Goal: Transaction & Acquisition: Purchase product/service

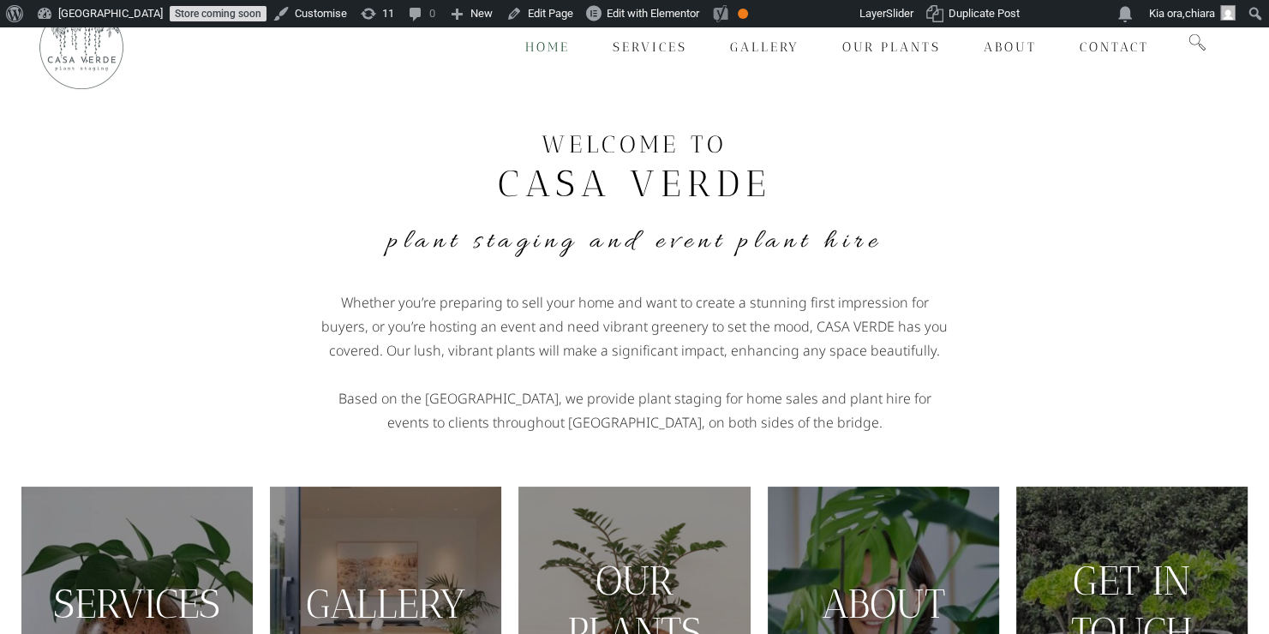
click at [174, 14] on link "Store coming soon" at bounding box center [218, 13] width 97 height 15
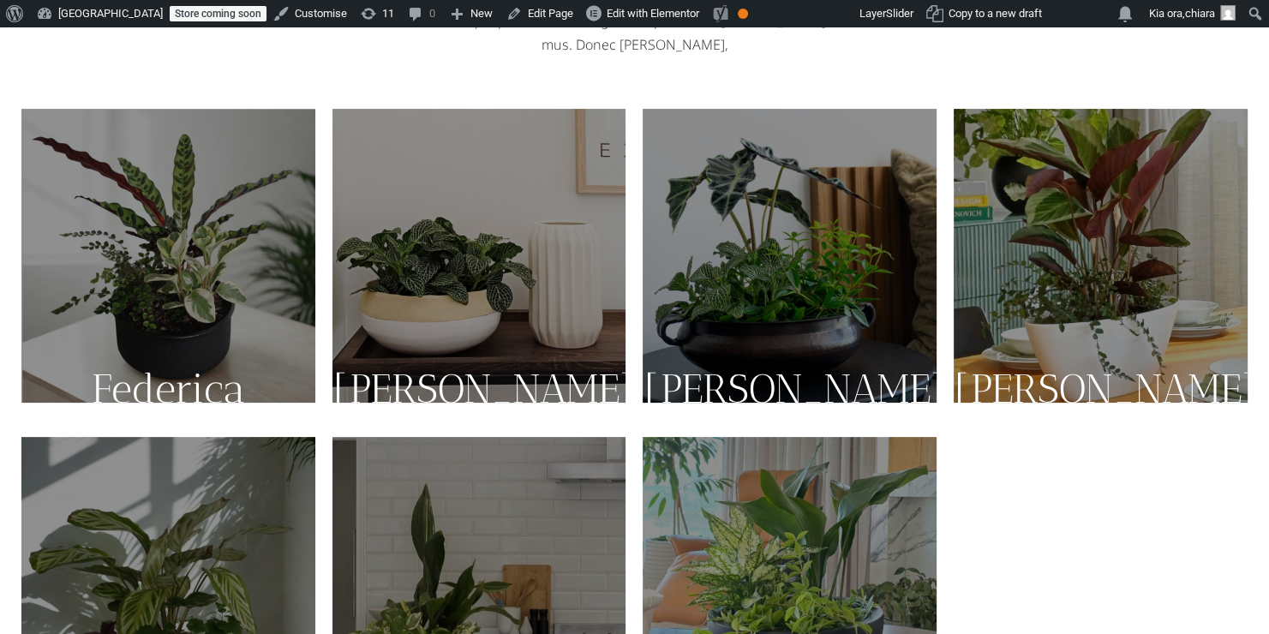
scroll to position [343, 0]
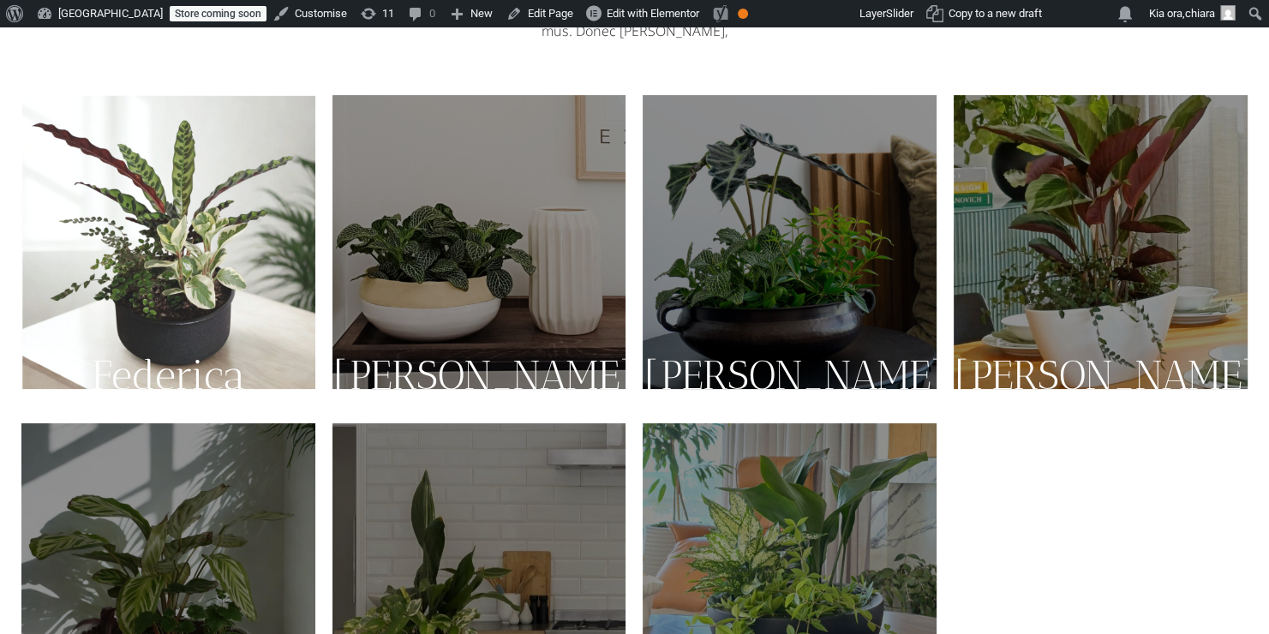
click at [170, 320] on img at bounding box center [168, 242] width 294 height 294
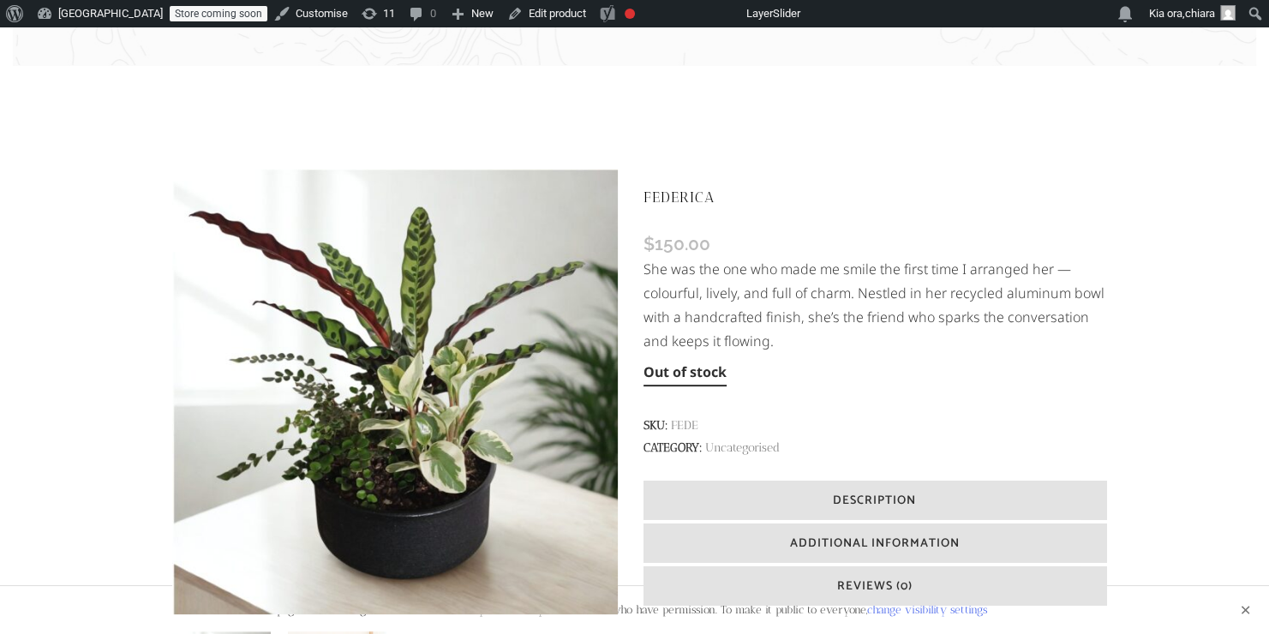
scroll to position [312, 0]
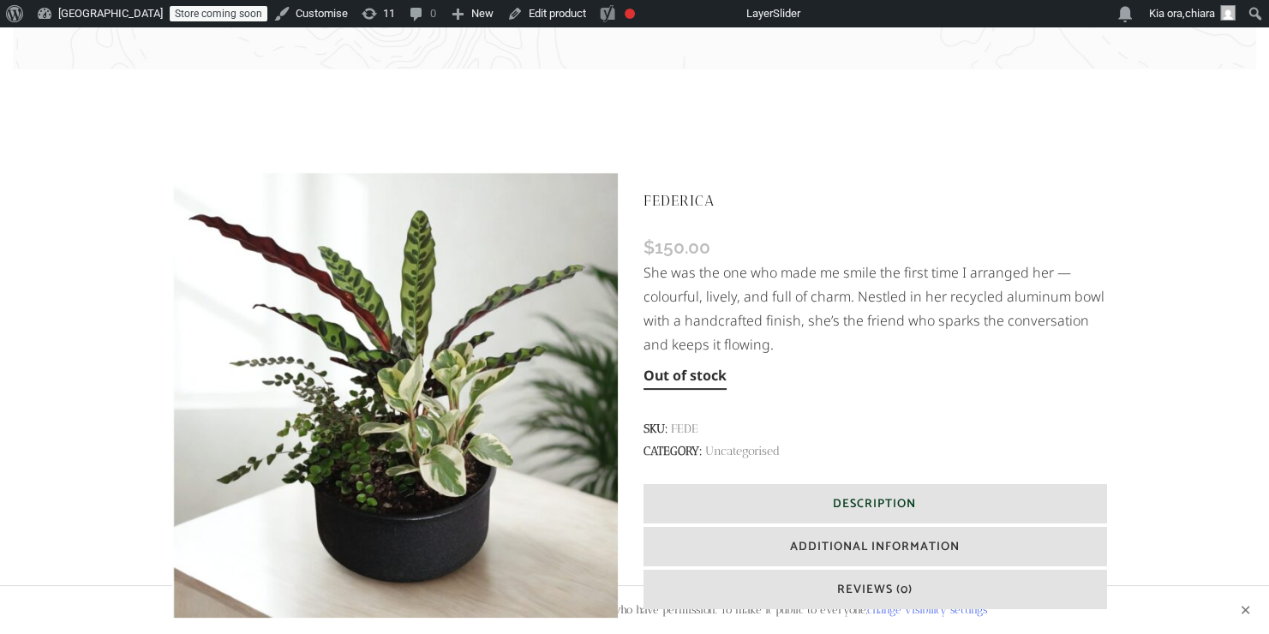
click at [860, 506] on span "Description" at bounding box center [874, 504] width 83 height 20
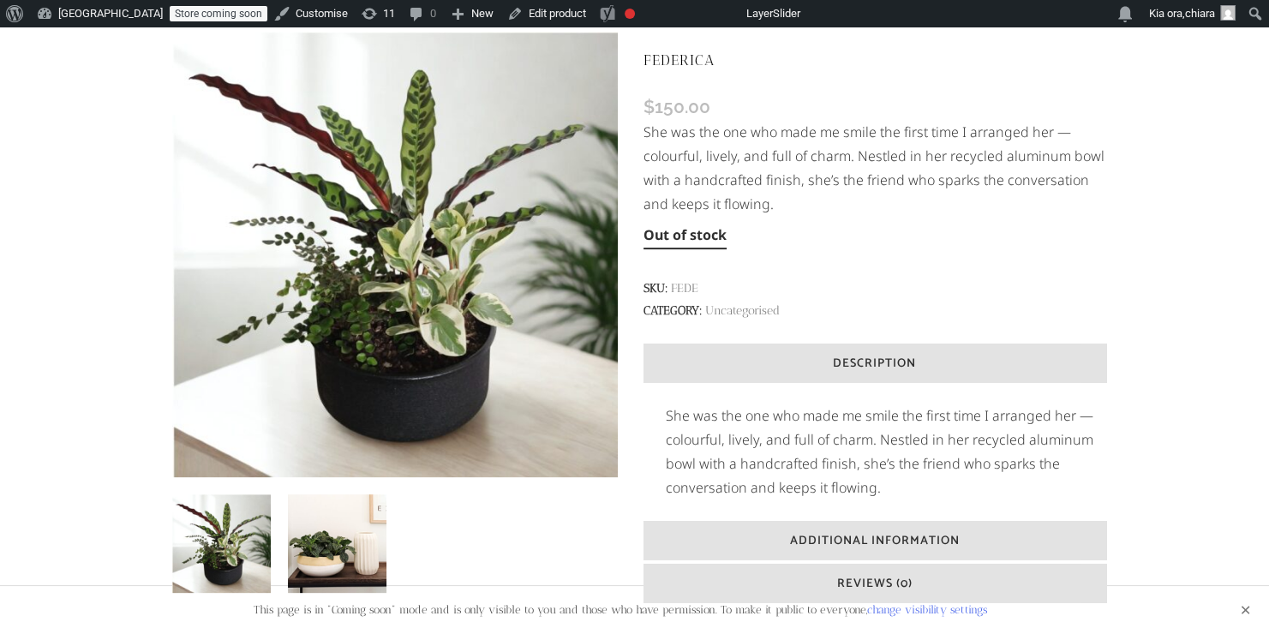
scroll to position [440, 0]
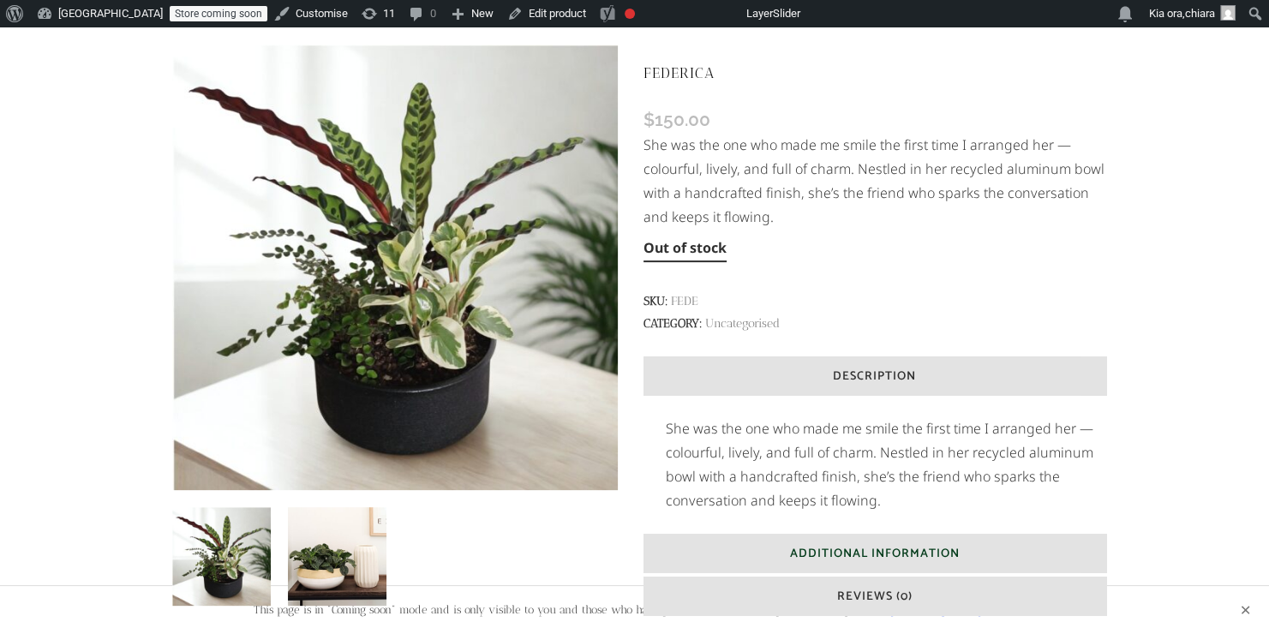
click at [854, 551] on span "Additional Information" at bounding box center [875, 554] width 170 height 20
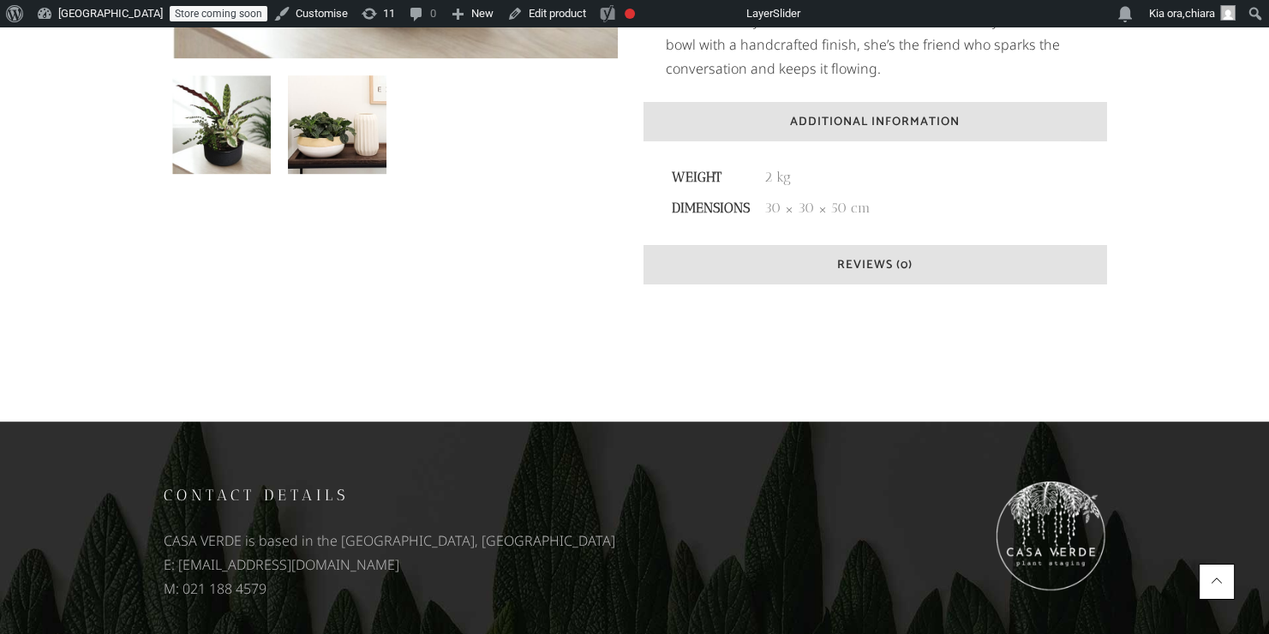
scroll to position [884, 0]
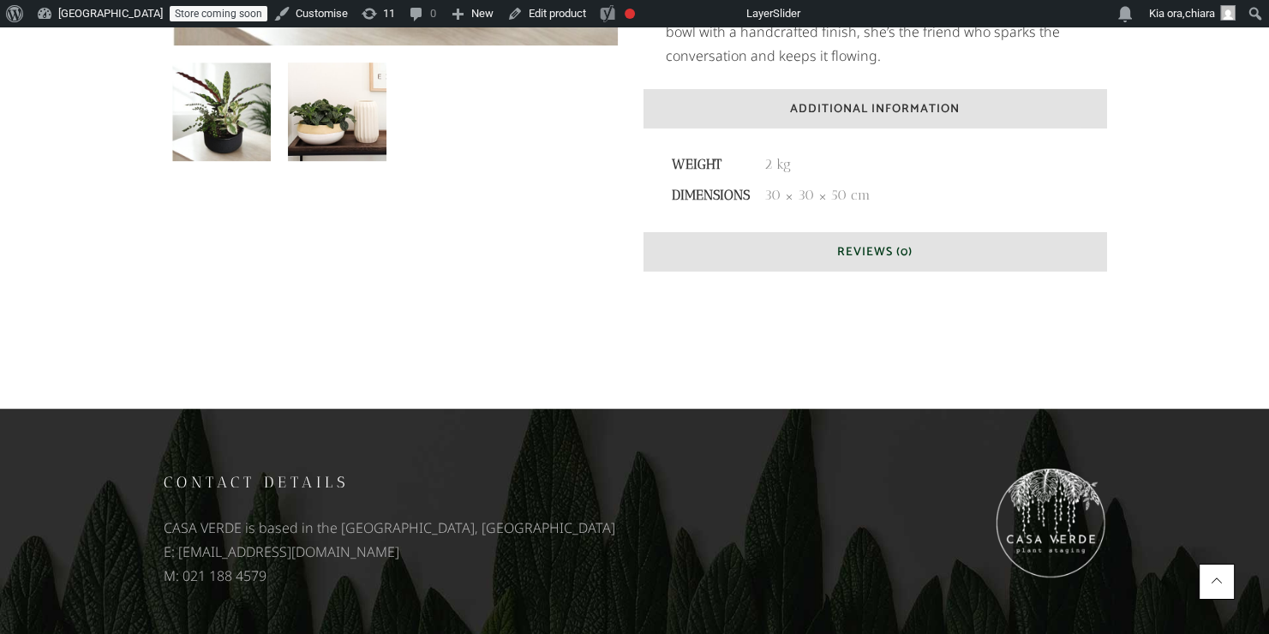
click at [869, 254] on span "Reviews (0)" at bounding box center [874, 253] width 75 height 20
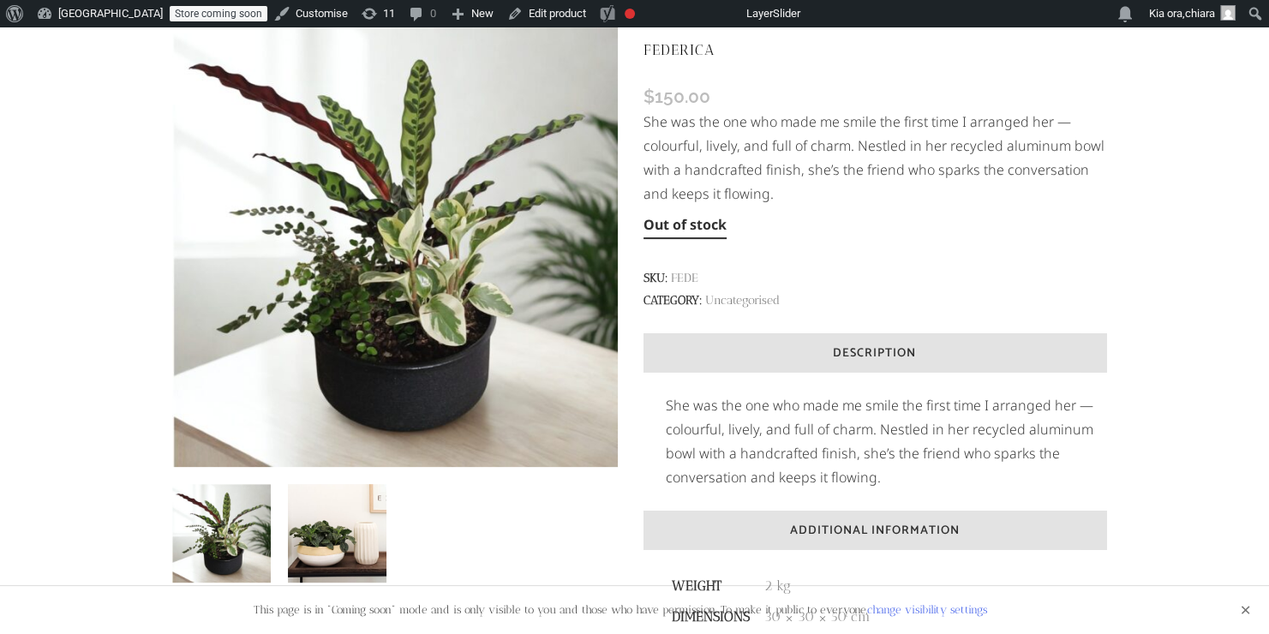
scroll to position [464, 0]
click at [789, 343] on h6 "Description" at bounding box center [875, 351] width 463 height 39
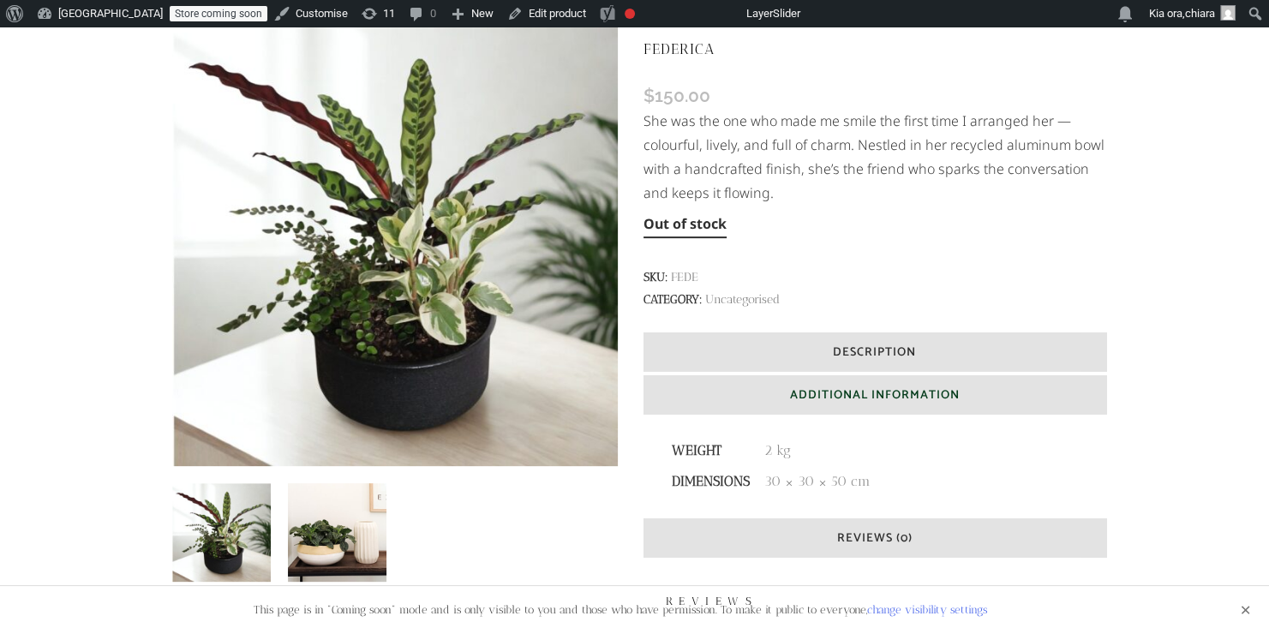
click at [828, 399] on span "Additional Information" at bounding box center [875, 396] width 170 height 20
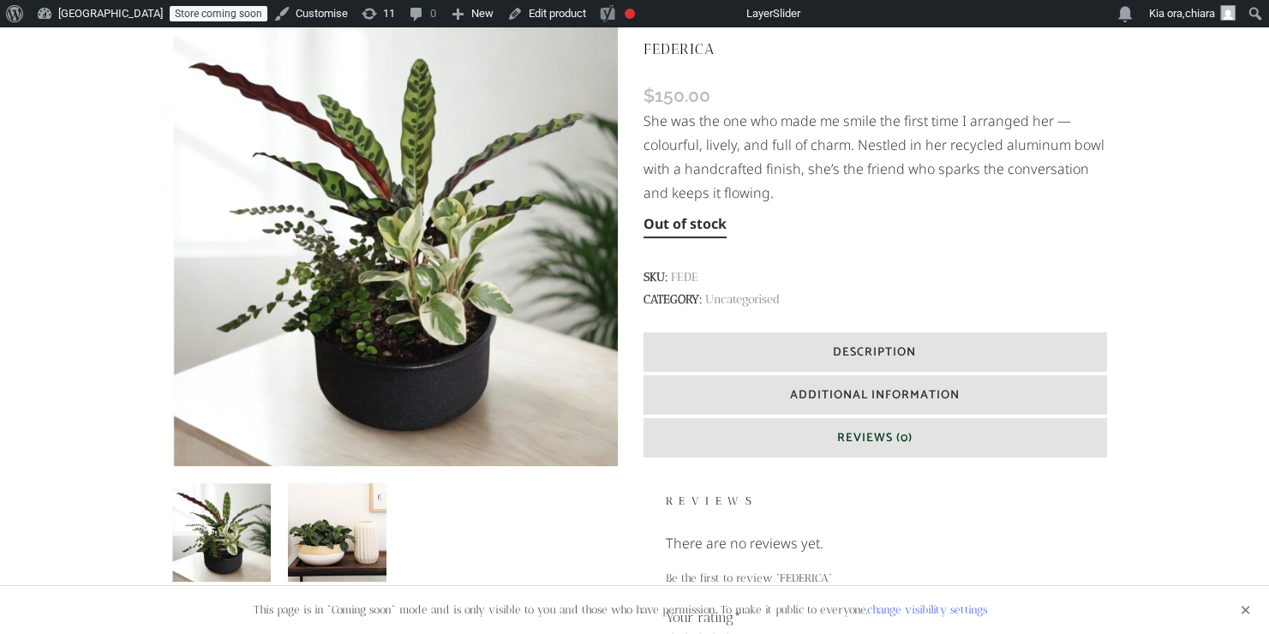
click at [831, 446] on h6 "Reviews (0)" at bounding box center [875, 437] width 463 height 39
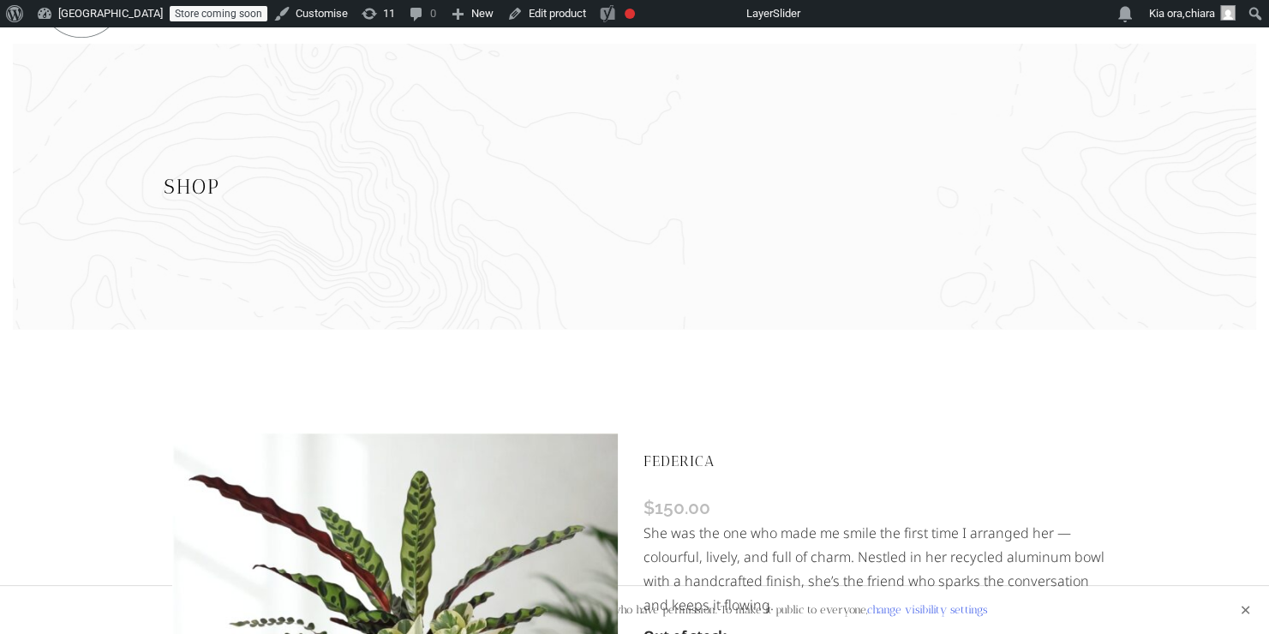
scroll to position [48, 0]
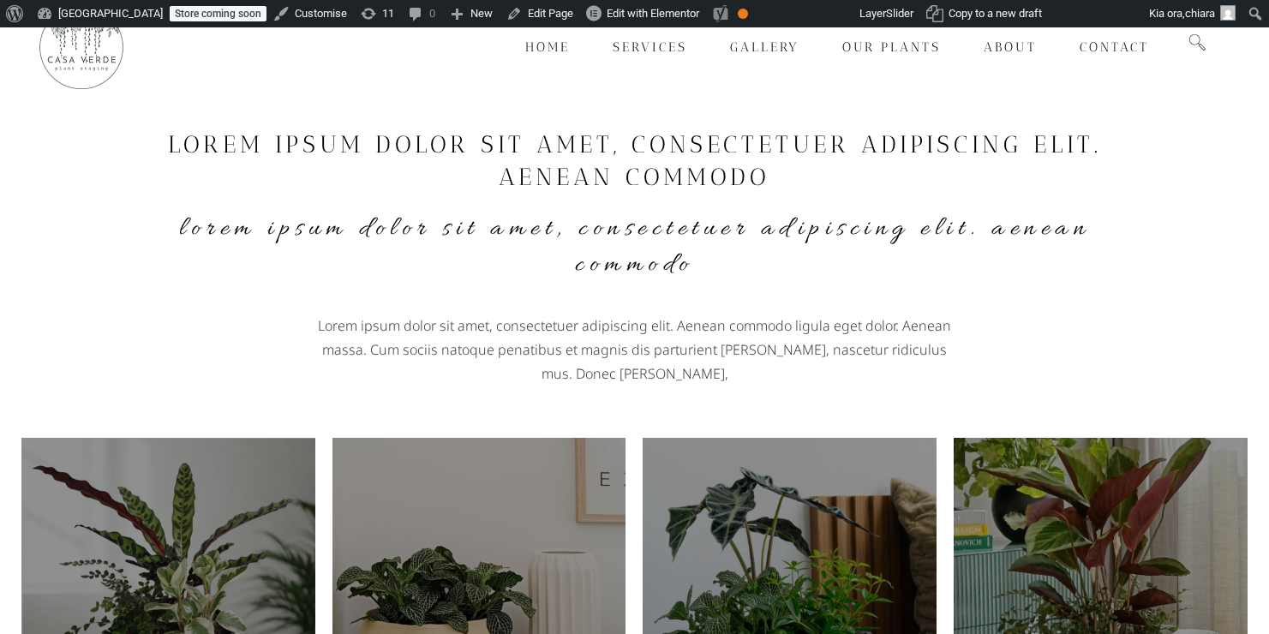
scroll to position [343, 0]
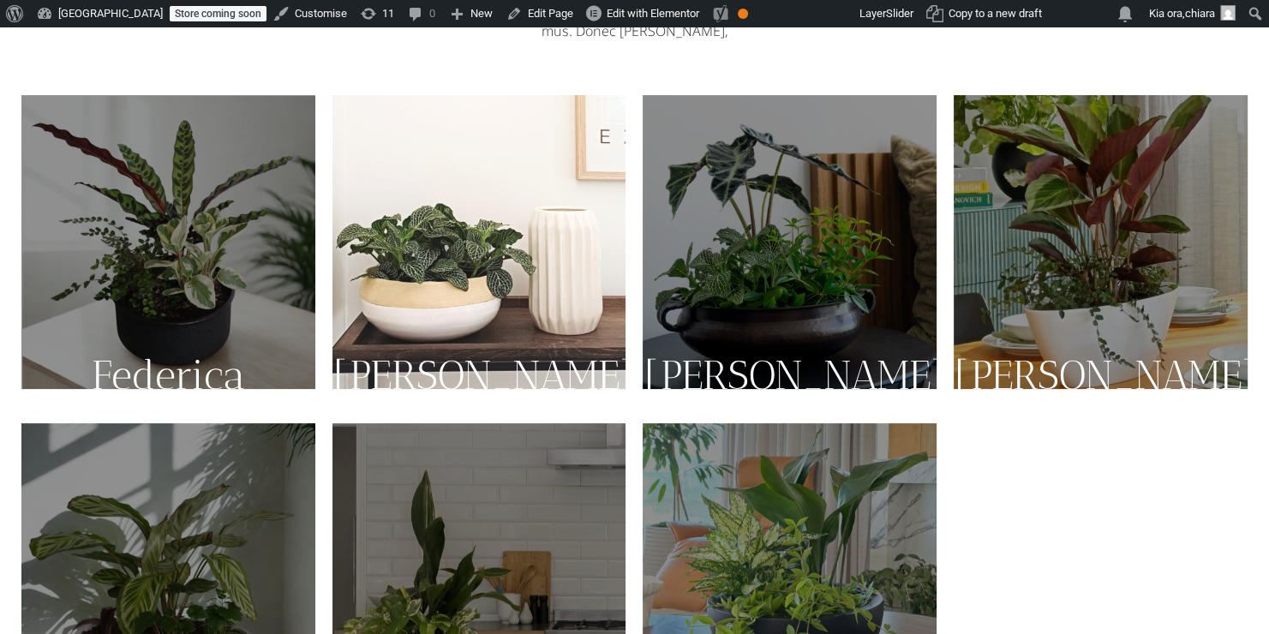
click at [463, 295] on img at bounding box center [479, 242] width 294 height 294
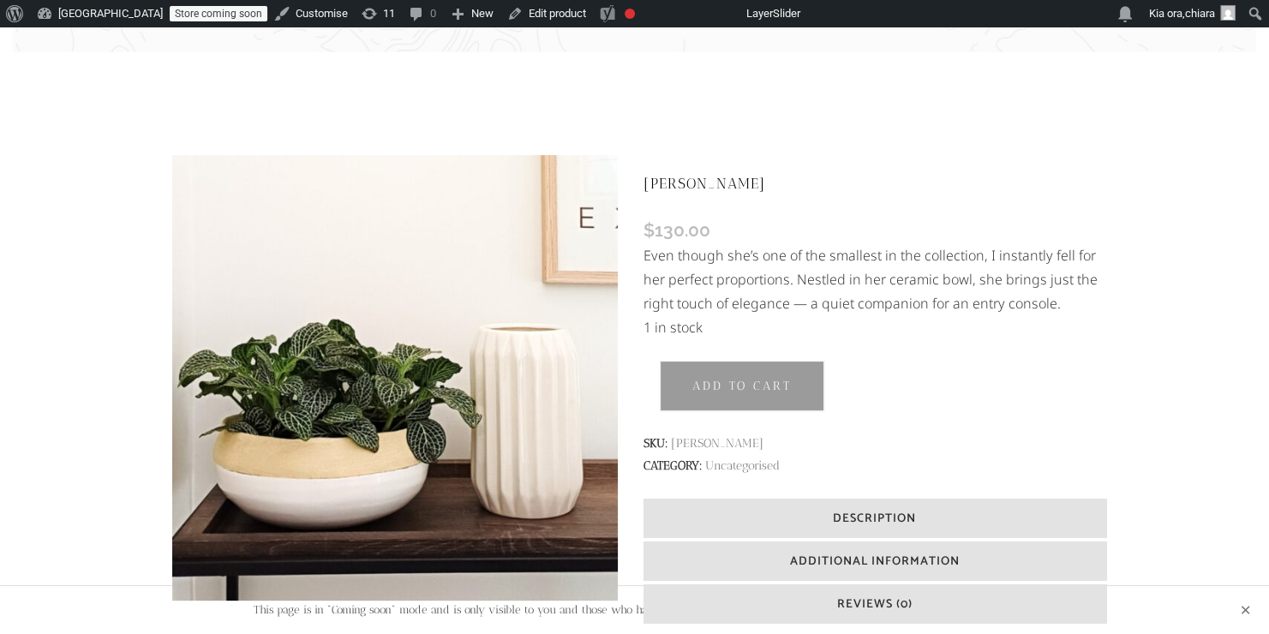
scroll to position [303, 0]
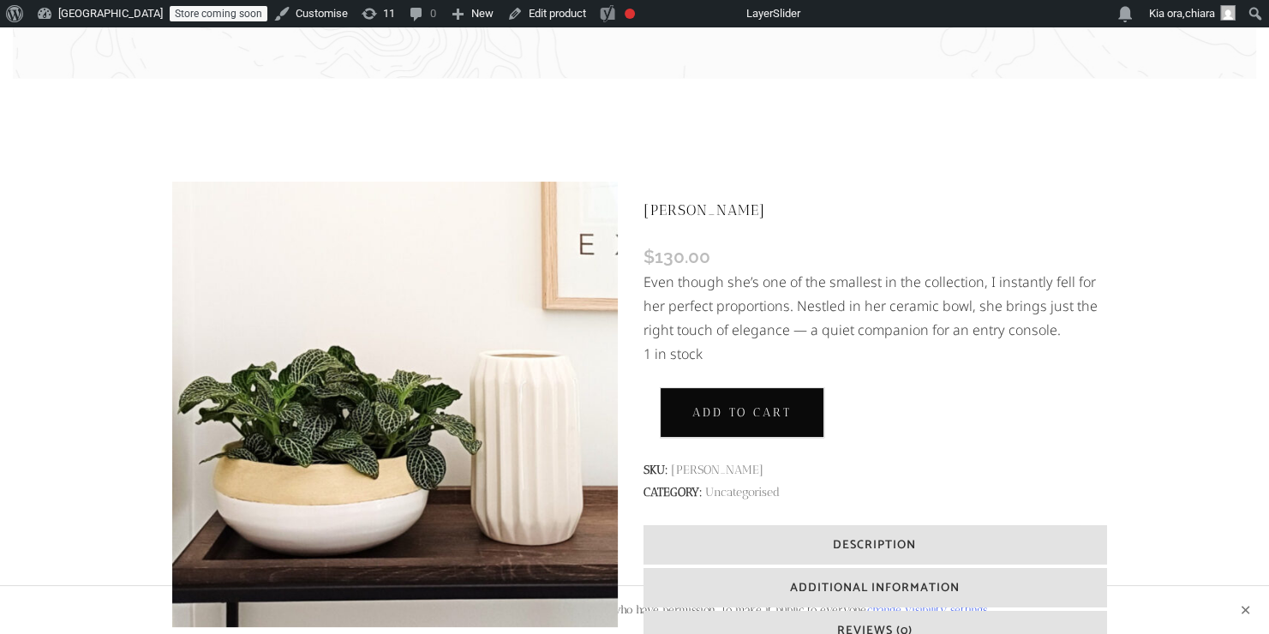
click at [729, 417] on button "Add to cart" at bounding box center [742, 412] width 165 height 51
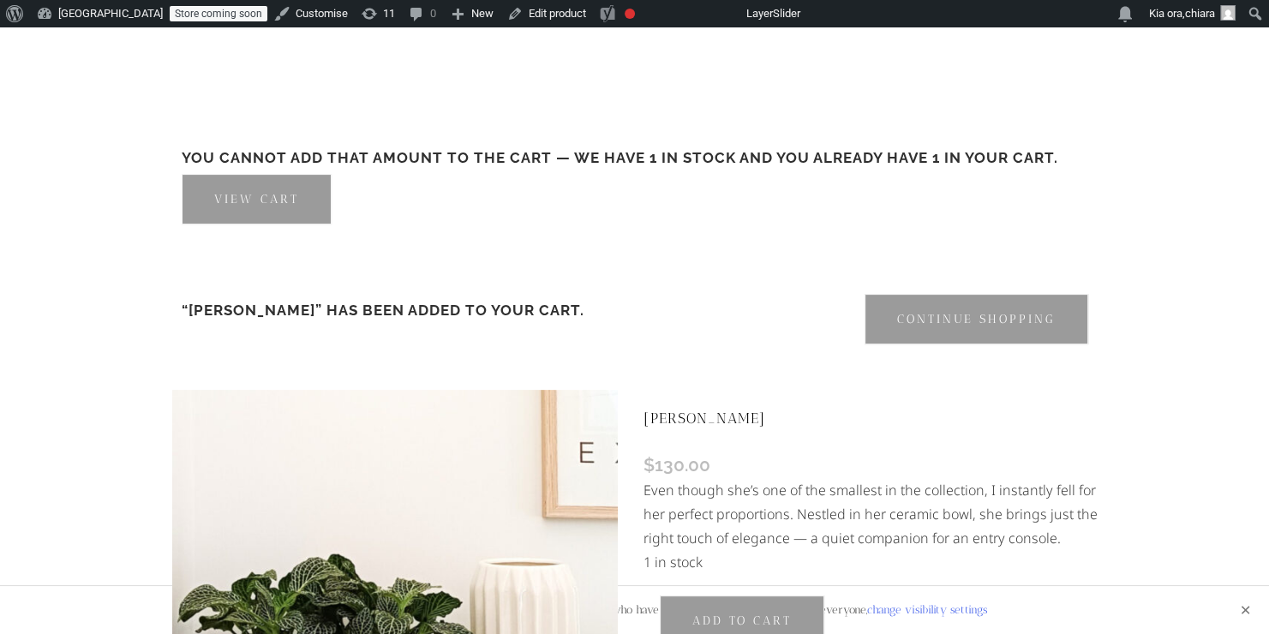
scroll to position [356, 0]
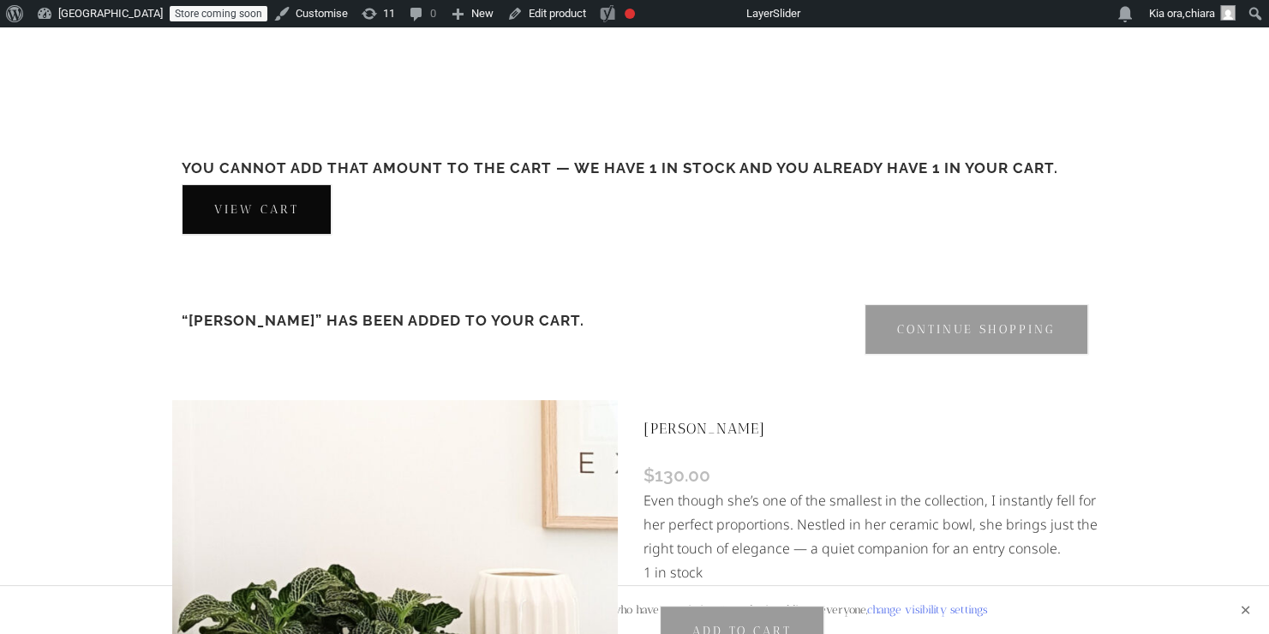
click at [269, 206] on link "View cart" at bounding box center [257, 209] width 150 height 51
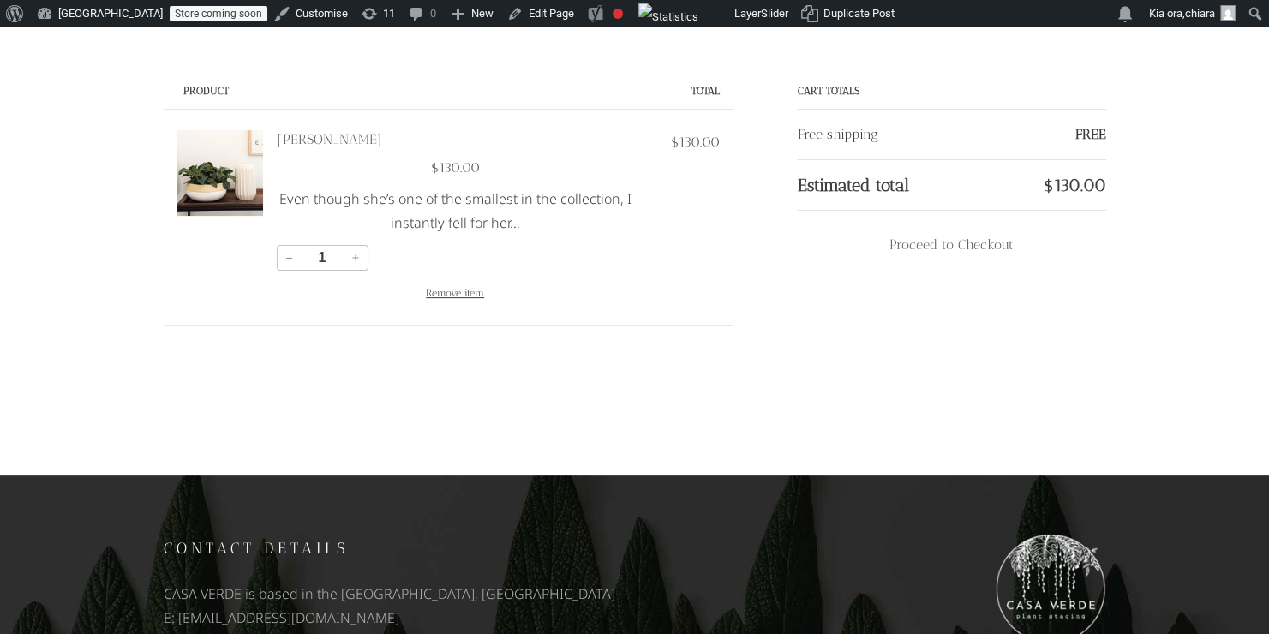
scroll to position [415, 0]
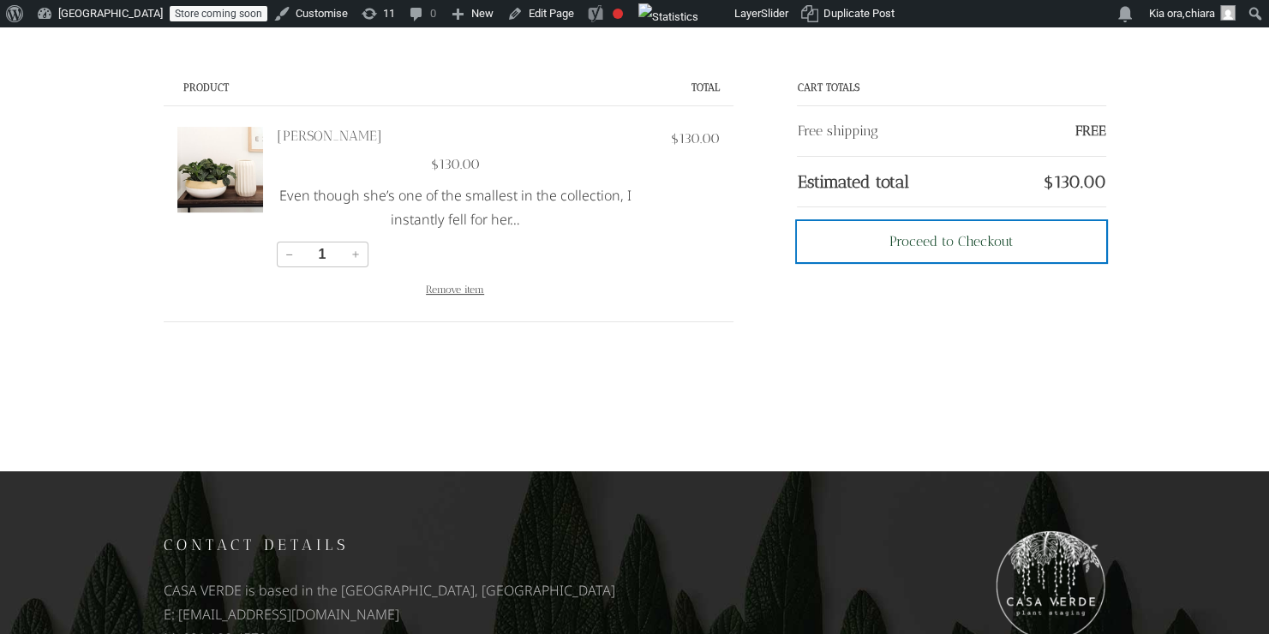
click at [955, 243] on div "Proceed to Checkout" at bounding box center [952, 242] width 124 height 22
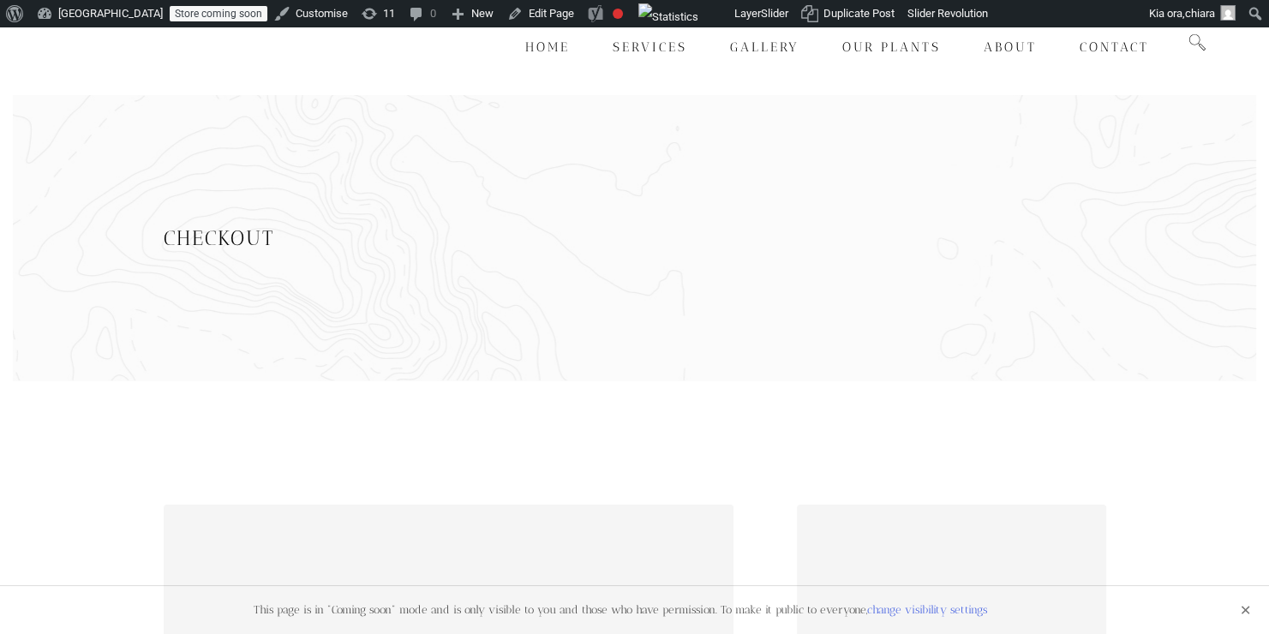
select select "NZ"
select select "AUK"
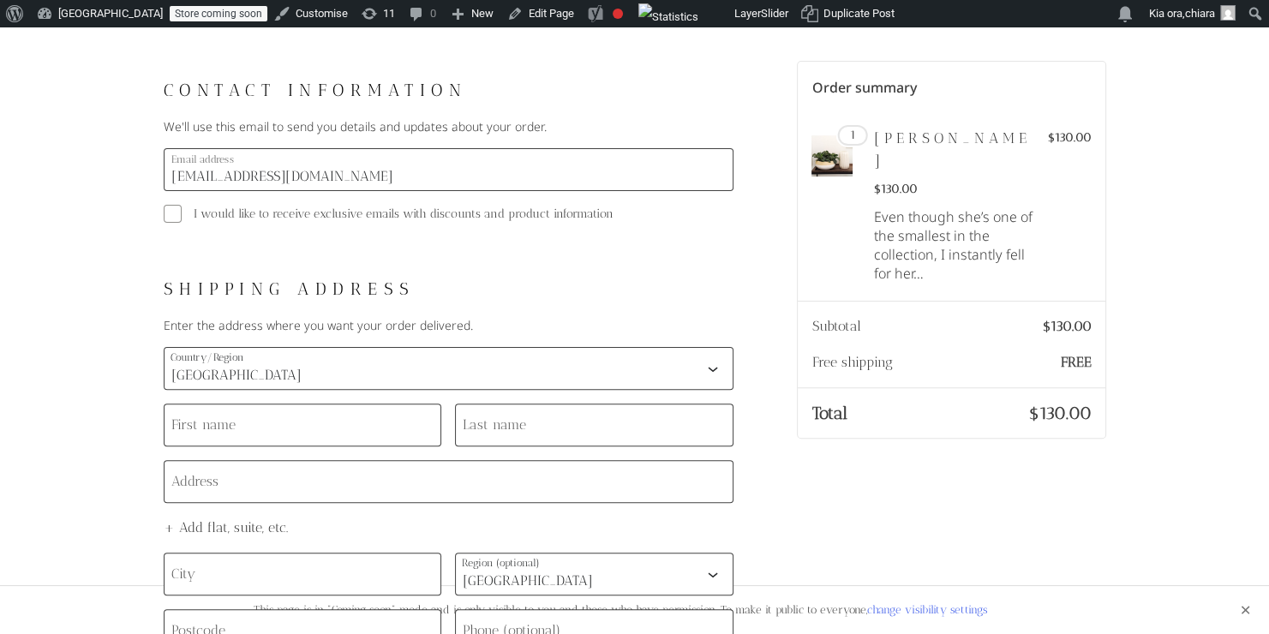
scroll to position [450, 0]
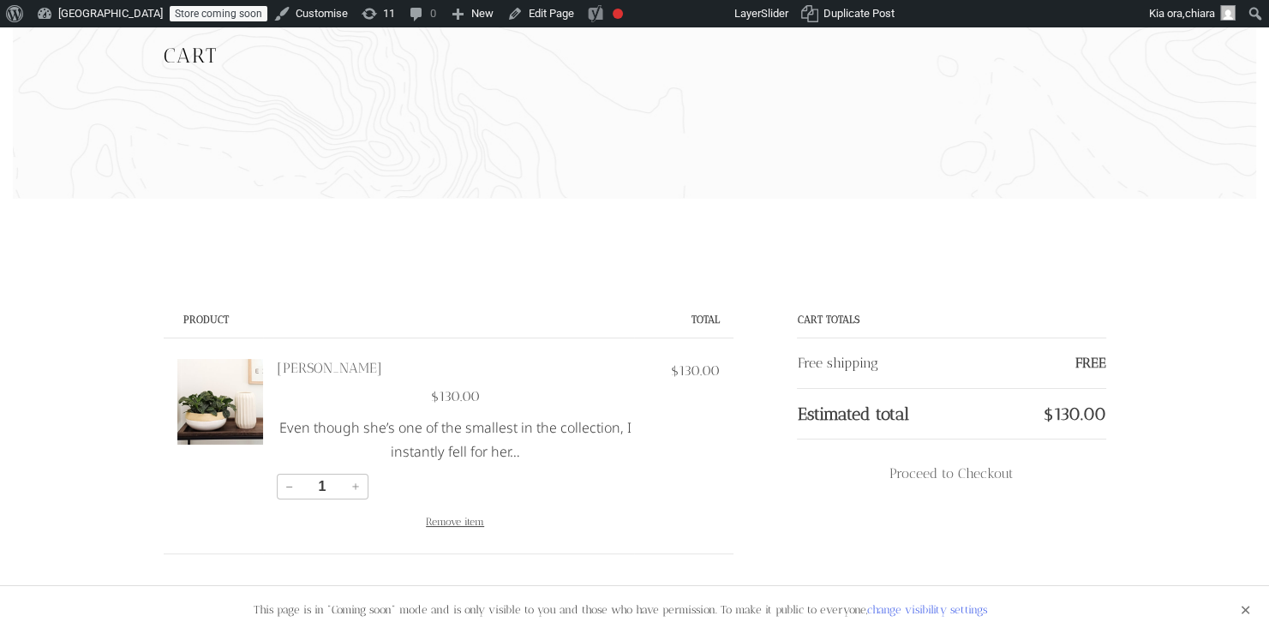
scroll to position [415, 0]
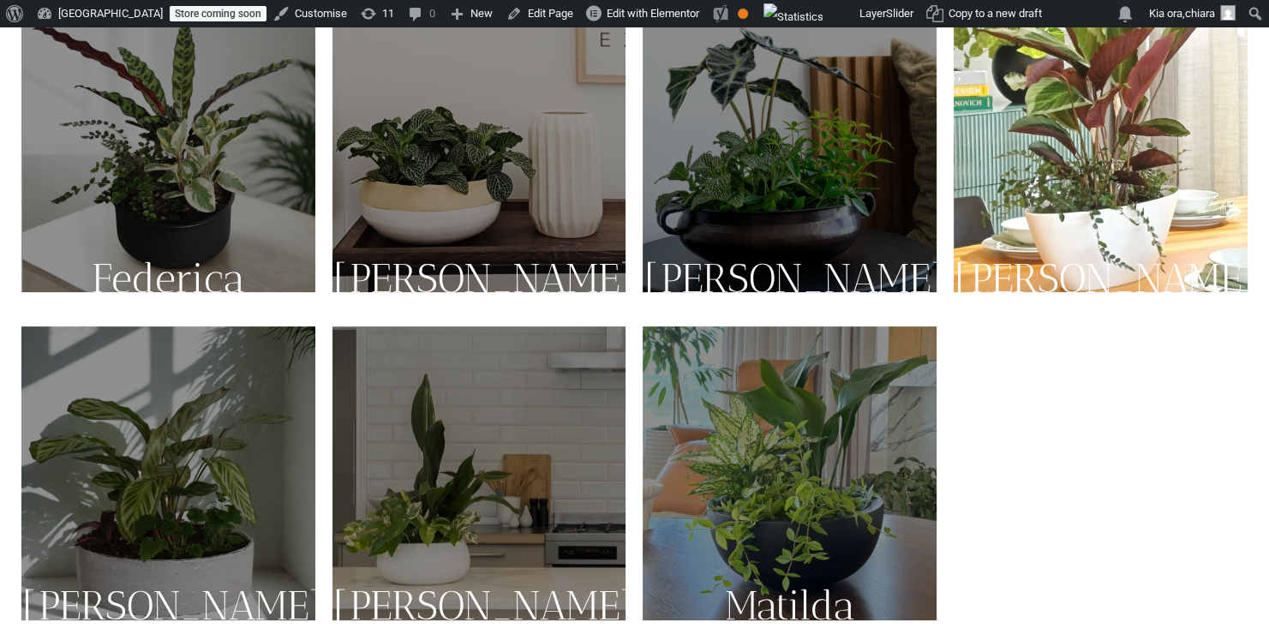
scroll to position [442, 0]
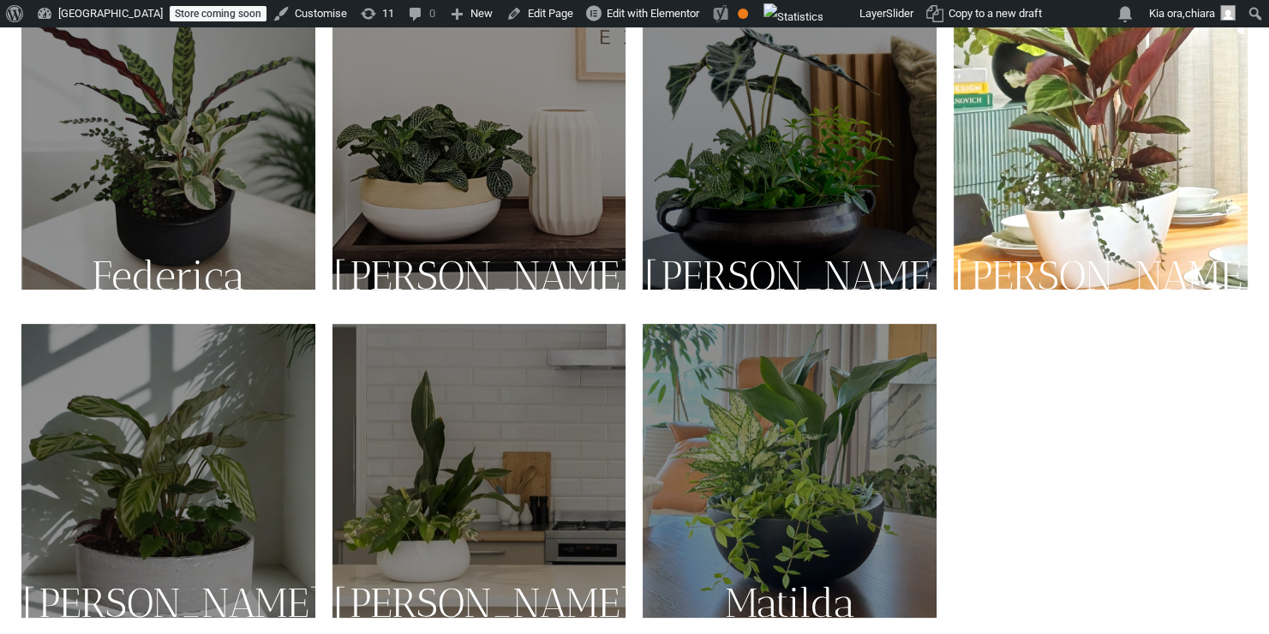
click at [1128, 178] on img at bounding box center [1101, 143] width 294 height 294
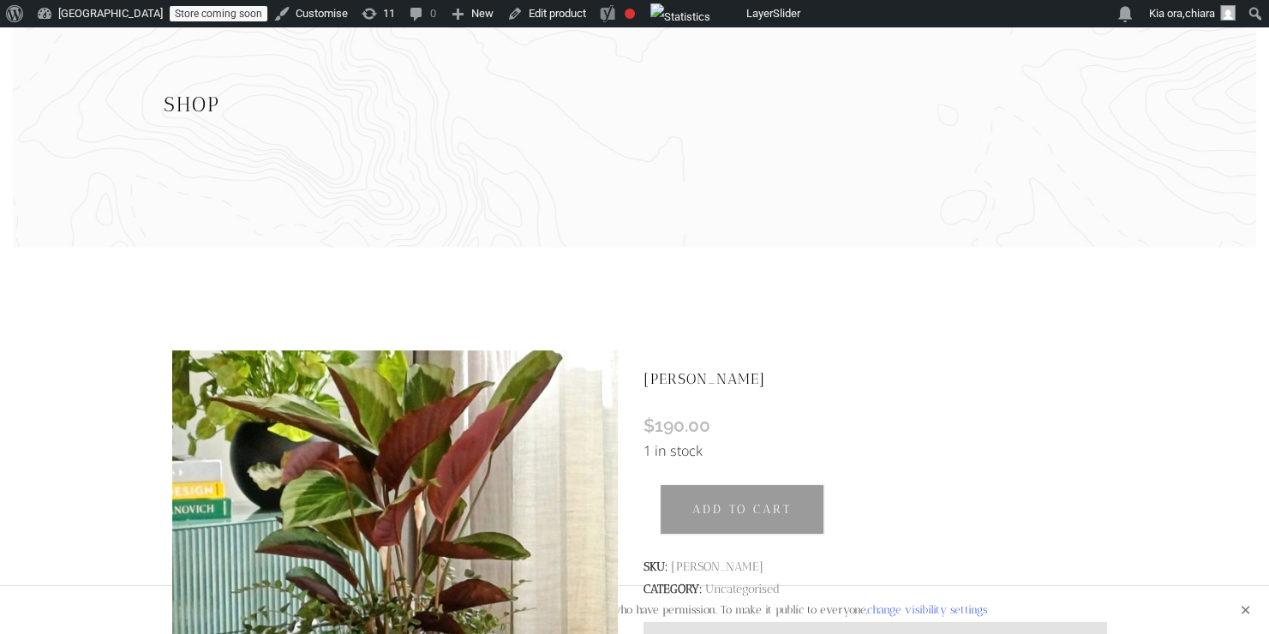
scroll to position [107, 0]
